Goal: Find specific page/section: Find specific page/section

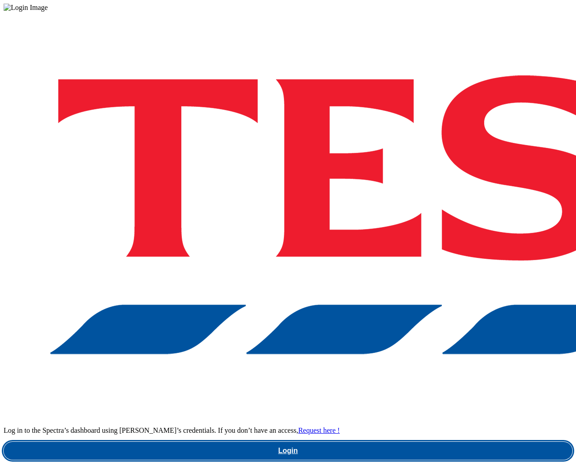
click at [441, 441] on link "Login" at bounding box center [288, 450] width 569 height 18
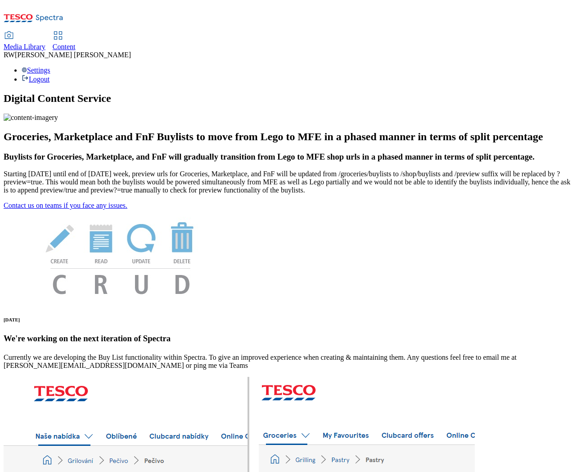
click at [76, 43] on span "Content" at bounding box center [64, 47] width 23 height 8
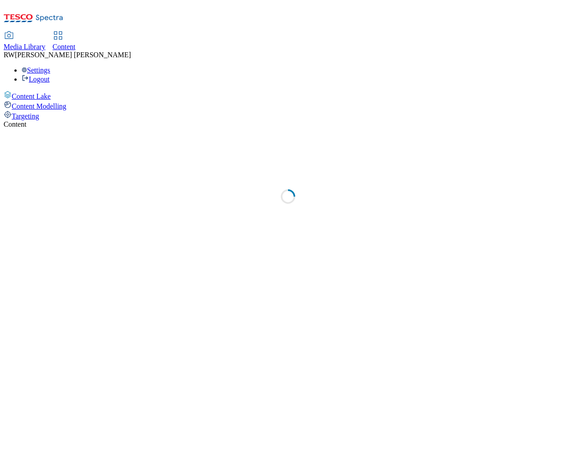
select select "ghs-uk"
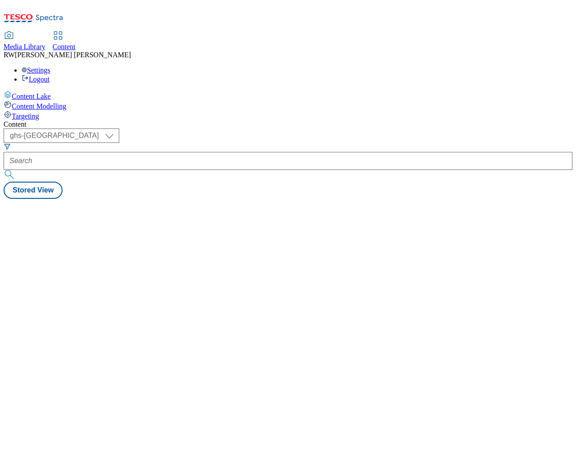
click at [45, 43] on span "Media Library" at bounding box center [25, 47] width 42 height 8
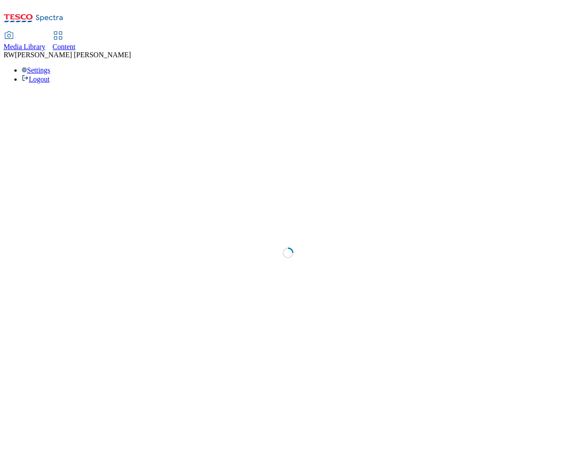
select select "flare-ghs"
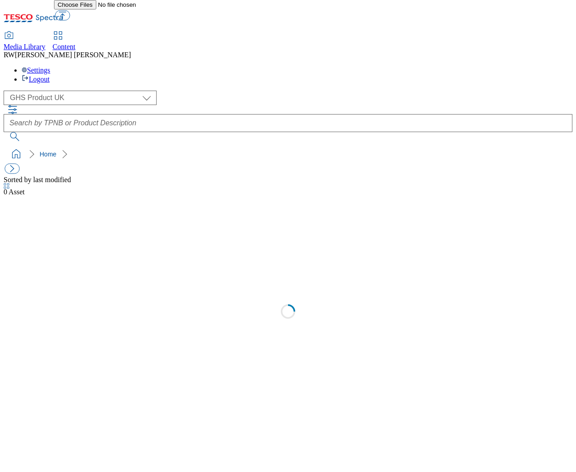
select select "flare-ghs"
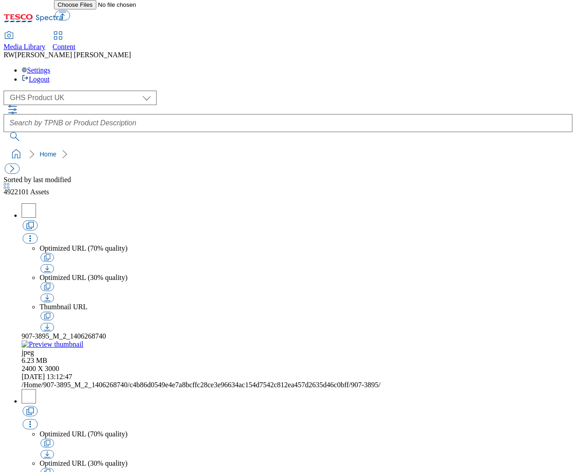
click at [76, 43] on span "Content" at bounding box center [64, 47] width 23 height 8
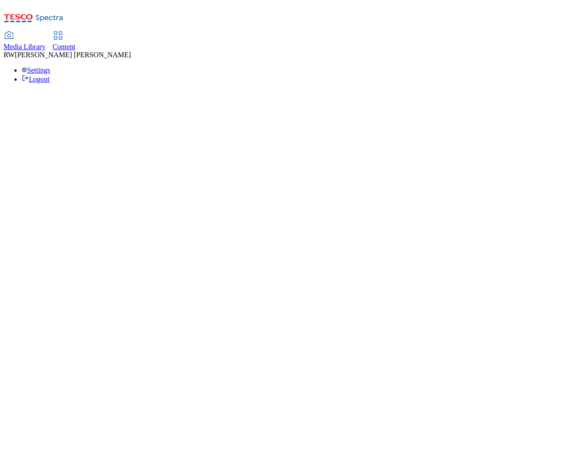
select select "ghs-uk"
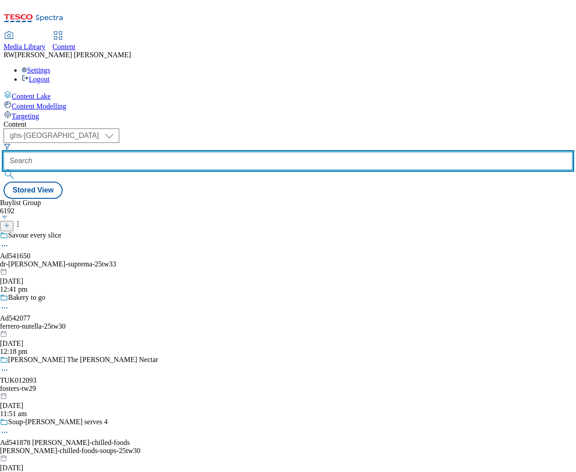
click at [229, 152] on input "text" at bounding box center [288, 161] width 569 height 18
